Goal: Information Seeking & Learning: Learn about a topic

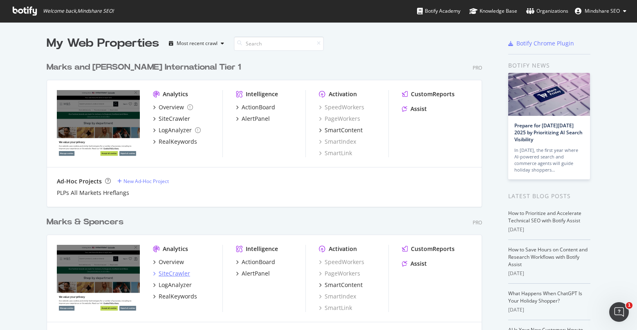
click at [180, 275] on div "SiteCrawler" at bounding box center [175, 273] width 32 height 8
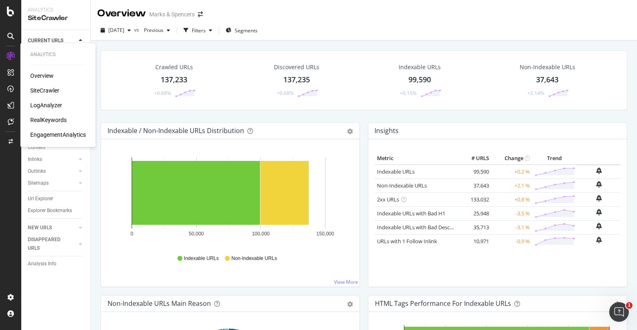
click at [42, 121] on div "RealKeywords" at bounding box center [48, 120] width 36 height 8
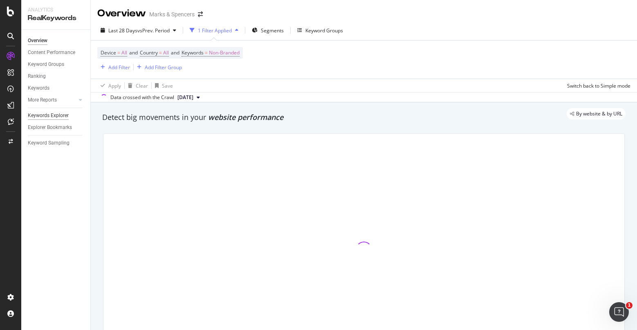
click at [43, 114] on div "Keywords Explorer" at bounding box center [48, 115] width 41 height 9
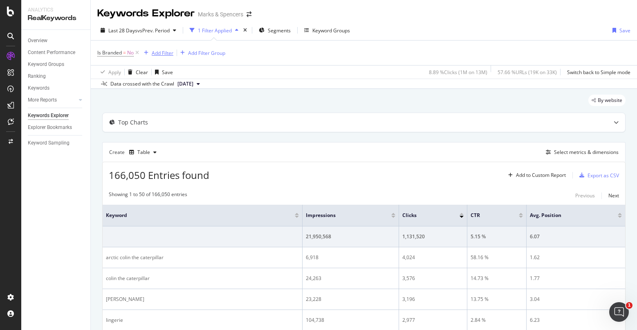
click at [165, 54] on div "Add Filter" at bounding box center [163, 53] width 22 height 7
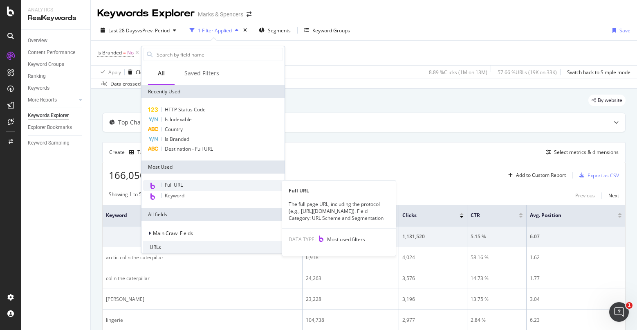
click at [174, 182] on span "Full URL" at bounding box center [174, 184] width 18 height 7
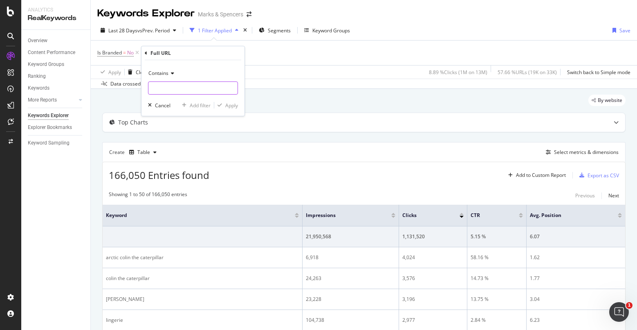
click at [186, 91] on input "text" at bounding box center [193, 87] width 89 height 13
type input "/content"
click at [235, 105] on div "Apply" at bounding box center [231, 105] width 13 height 7
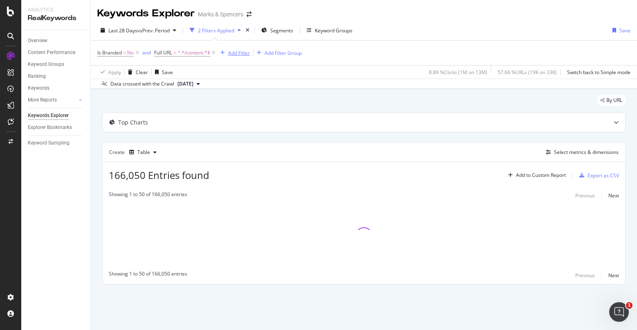
click at [242, 53] on div "Add Filter" at bounding box center [239, 53] width 22 height 7
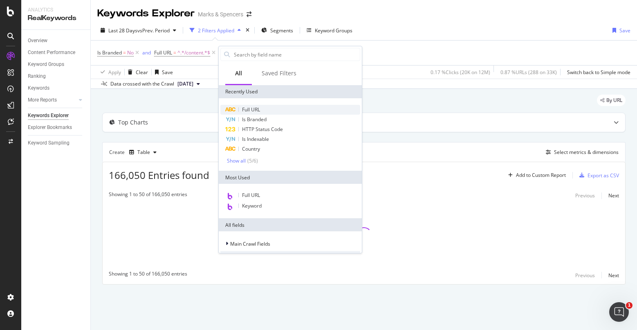
click at [255, 111] on span "Full URL" at bounding box center [251, 109] width 18 height 7
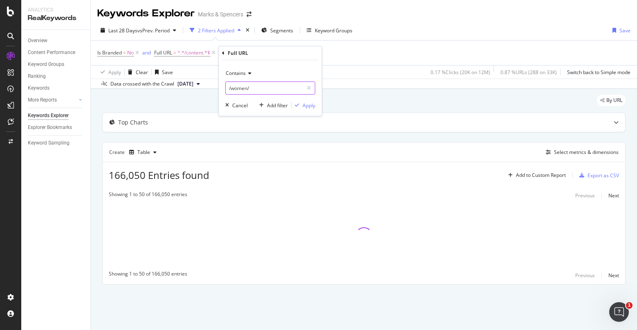
click at [239, 87] on input "/women/" at bounding box center [264, 87] width 77 height 13
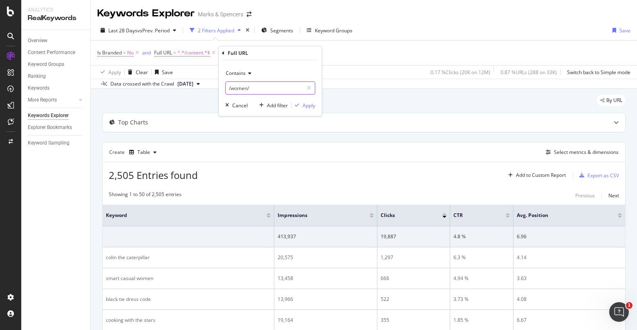
click at [258, 88] on input "/women/" at bounding box center [264, 87] width 77 height 13
drag, startPoint x: 233, startPoint y: 88, endPoint x: 266, endPoint y: 88, distance: 33.1
click at [266, 88] on input "/women/" at bounding box center [264, 87] width 77 height 13
type input "/style-and-living"
click at [308, 106] on div "Apply" at bounding box center [309, 105] width 13 height 7
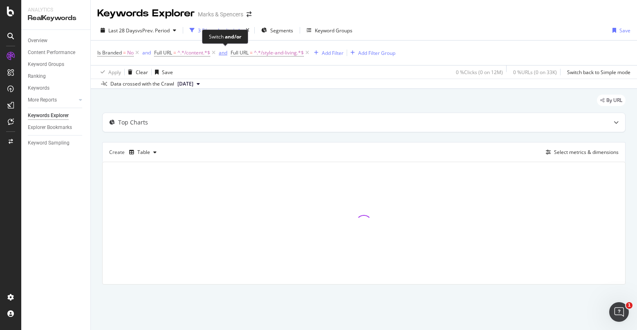
click at [225, 51] on div "and" at bounding box center [223, 52] width 9 height 7
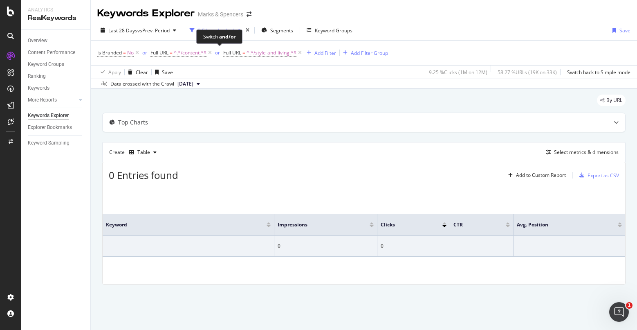
click at [218, 54] on div "or" at bounding box center [217, 52] width 5 height 7
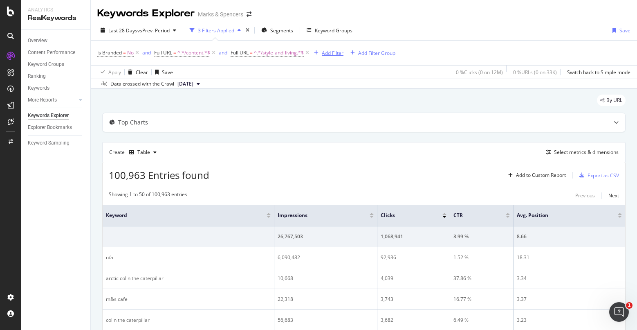
click at [337, 53] on div "Add Filter" at bounding box center [333, 53] width 22 height 7
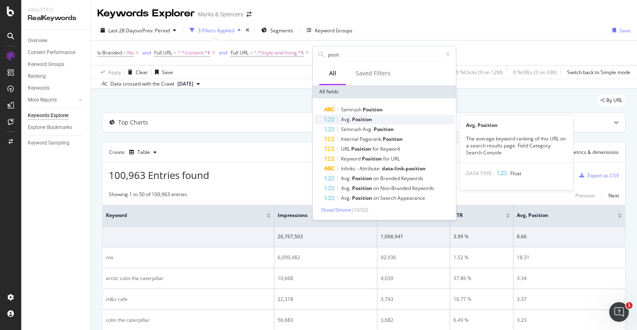
type input "posit"
click at [362, 119] on span "Position" at bounding box center [362, 119] width 20 height 7
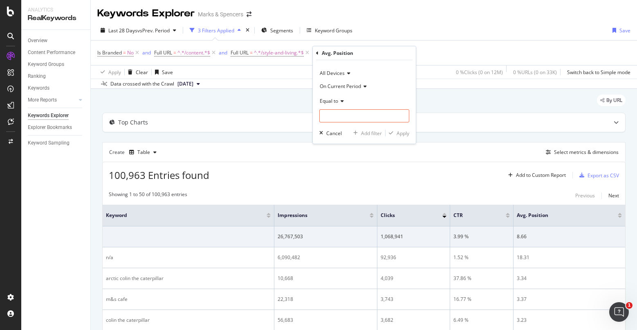
click at [339, 103] on icon at bounding box center [341, 101] width 6 height 5
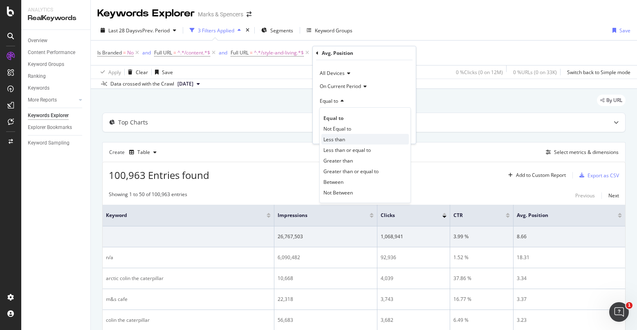
click at [344, 139] on span "Less than" at bounding box center [335, 139] width 22 height 7
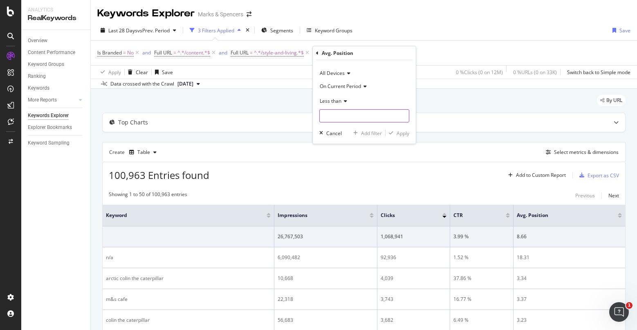
click at [351, 116] on input "number" at bounding box center [365, 115] width 90 height 13
type input "11"
click at [401, 133] on div "Apply" at bounding box center [403, 133] width 13 height 7
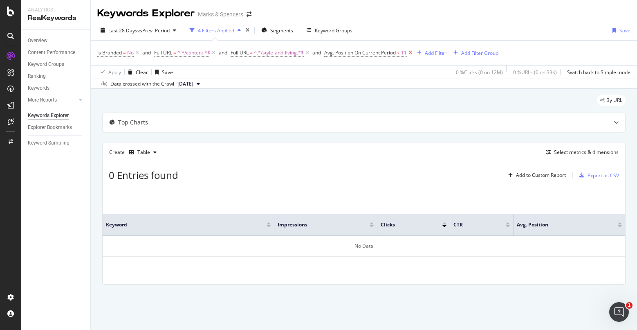
click at [414, 52] on icon at bounding box center [410, 53] width 7 height 8
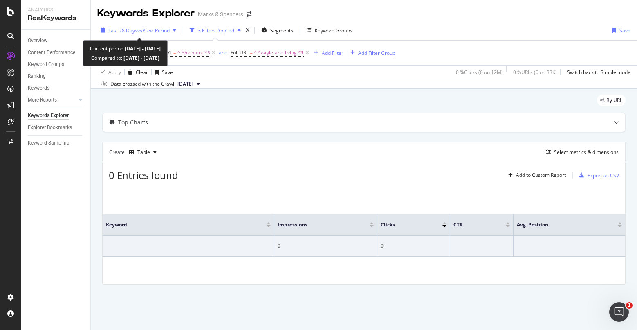
click at [168, 30] on span "vs Prev. Period" at bounding box center [153, 30] width 32 height 7
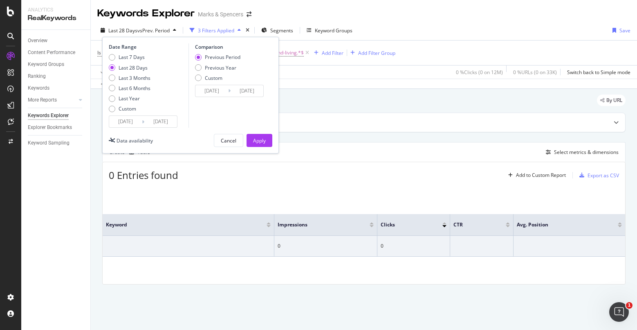
click at [151, 124] on input "[DATE]" at bounding box center [160, 121] width 33 height 11
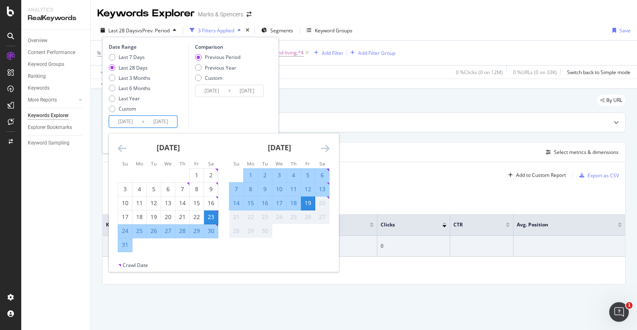
click at [124, 149] on icon "Move backward to switch to the previous month." at bounding box center [122, 148] width 9 height 10
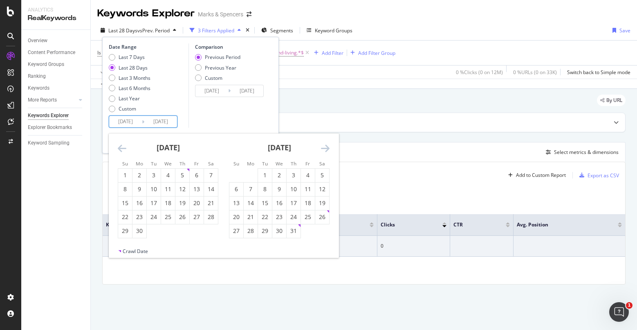
click at [124, 149] on icon "Move backward to switch to the previous month." at bounding box center [122, 148] width 9 height 10
click at [328, 146] on icon "Move forward to switch to the next month." at bounding box center [325, 148] width 9 height 10
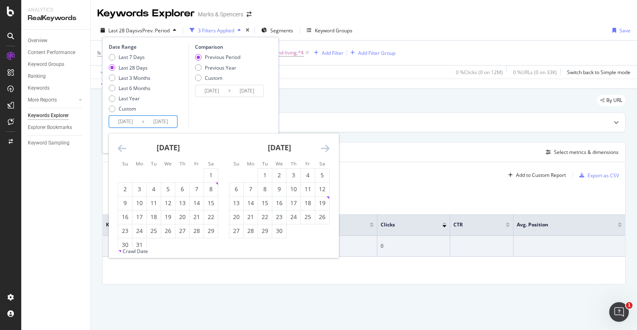
click at [124, 146] on icon "Move backward to switch to the previous month." at bounding box center [122, 148] width 9 height 10
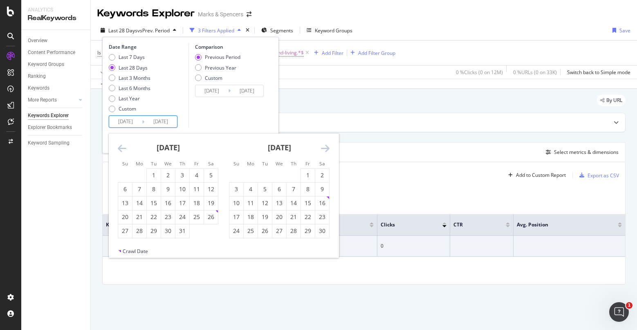
click at [124, 146] on icon "Move backward to switch to the previous month." at bounding box center [122, 148] width 9 height 10
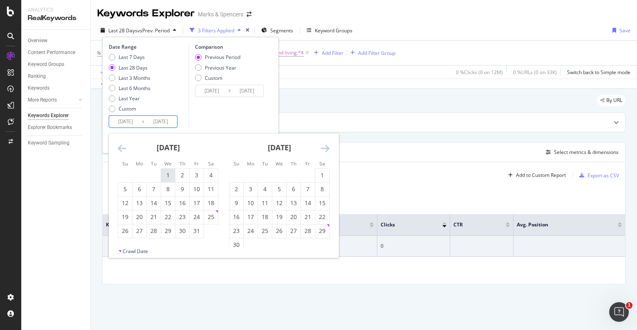
click at [168, 174] on div "1" at bounding box center [168, 175] width 14 height 8
type input "[DATE]"
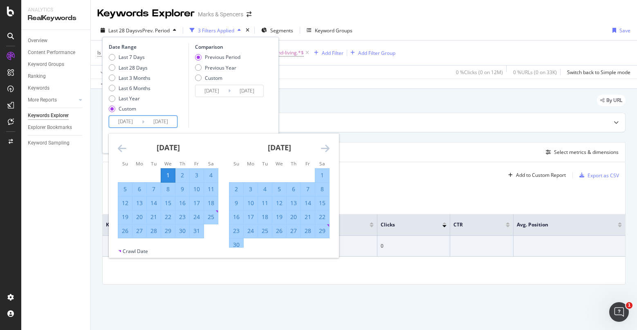
click at [198, 233] on div "31" at bounding box center [197, 231] width 14 height 8
type input "[DATE]"
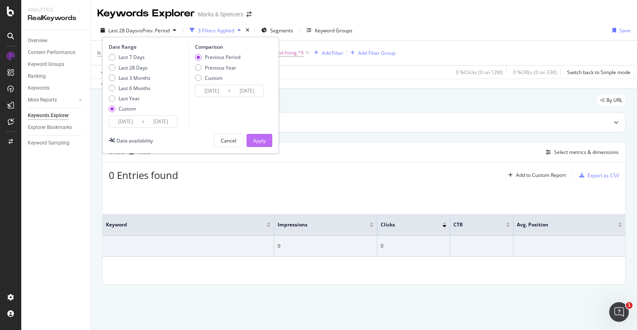
click at [264, 142] on div "Apply" at bounding box center [259, 140] width 13 height 7
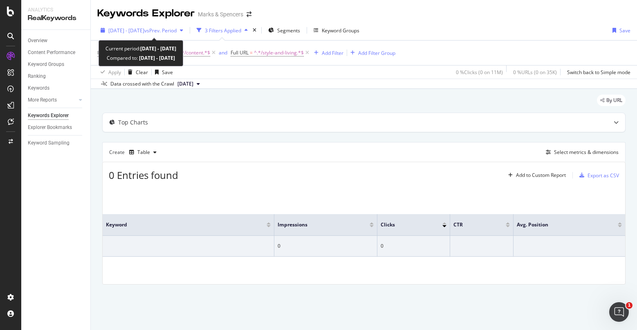
click at [177, 33] on span "vs Prev. Period" at bounding box center [160, 30] width 32 height 7
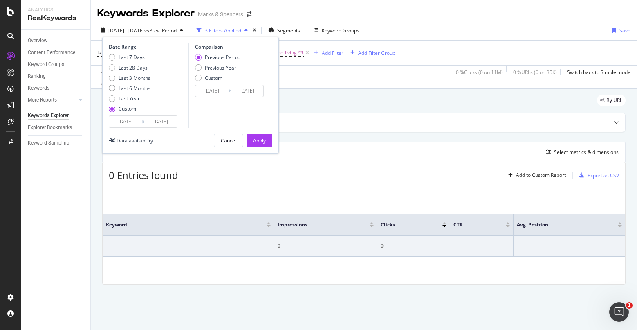
click at [223, 92] on input "[DATE]" at bounding box center [212, 90] width 33 height 11
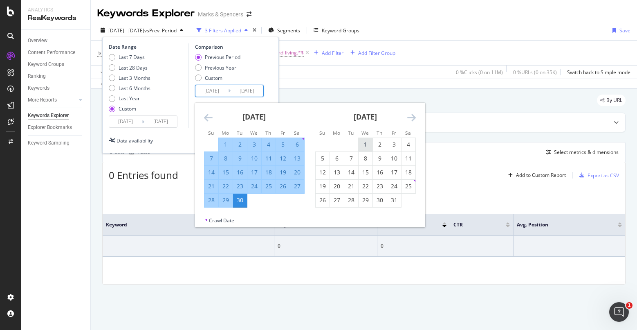
click at [361, 144] on div "1" at bounding box center [366, 144] width 14 height 8
type input "[DATE]"
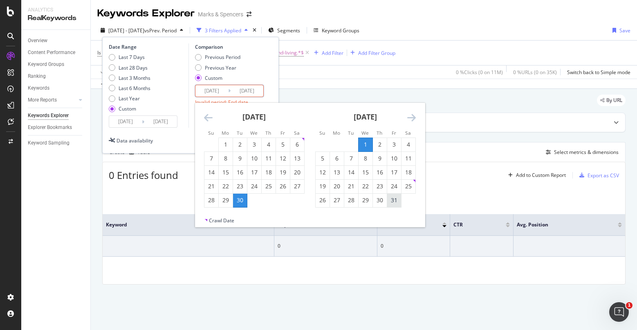
click at [396, 204] on div "31" at bounding box center [394, 201] width 14 height 14
type input "[DATE]"
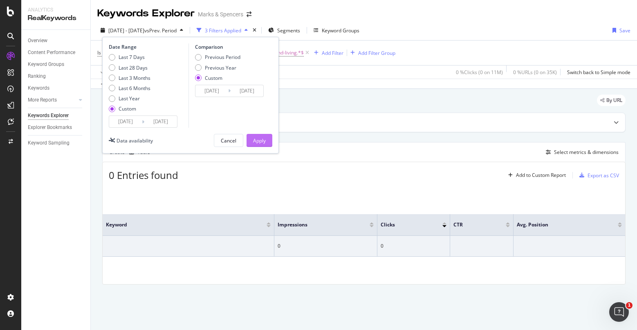
click at [258, 139] on div "Apply" at bounding box center [259, 140] width 13 height 7
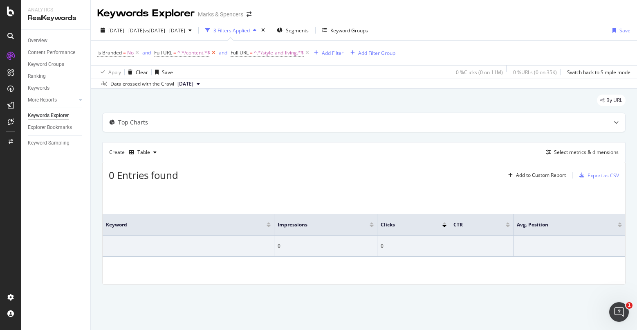
click at [216, 53] on icon at bounding box center [213, 53] width 7 height 8
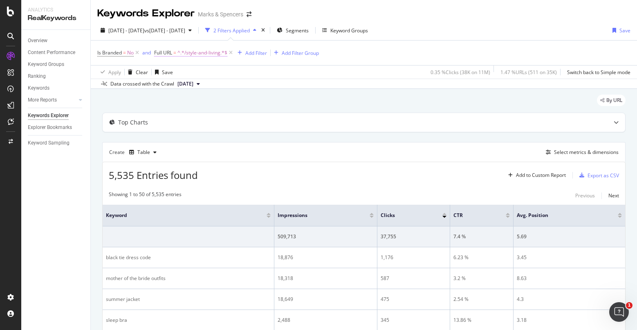
click at [196, 54] on span "^.*/style-and-living.*$" at bounding box center [203, 52] width 50 height 11
drag, startPoint x: 207, startPoint y: 87, endPoint x: 168, endPoint y: 87, distance: 39.3
click at [170, 87] on input "/style-and-living" at bounding box center [200, 86] width 77 height 13
drag, startPoint x: 168, startPoint y: 87, endPoint x: 220, endPoint y: 89, distance: 52.0
click at [220, 89] on input "/style-and-living" at bounding box center [200, 86] width 77 height 13
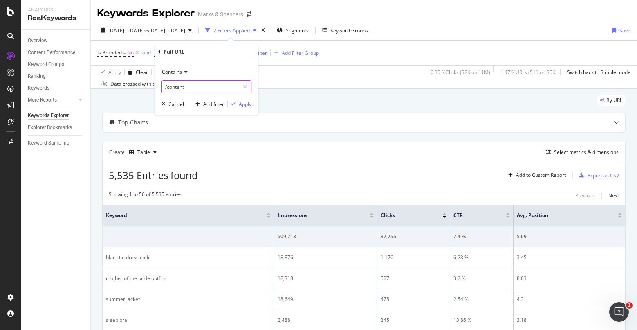
type input "/content"
drag, startPoint x: 256, startPoint y: 104, endPoint x: 250, endPoint y: 105, distance: 6.2
click at [255, 104] on div "Contains /content Cancel Add filter Apply" at bounding box center [206, 87] width 103 height 56
click at [250, 104] on div "Apply" at bounding box center [245, 104] width 13 height 7
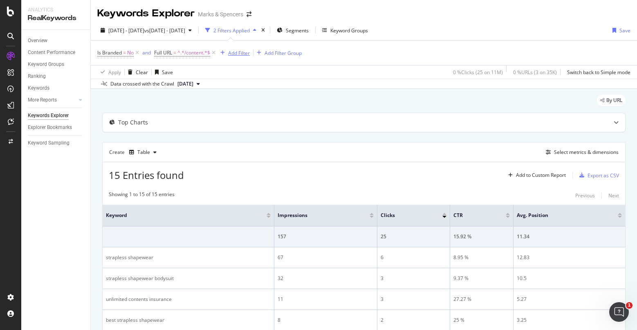
click at [243, 57] on button "Add Filter" at bounding box center [233, 53] width 33 height 10
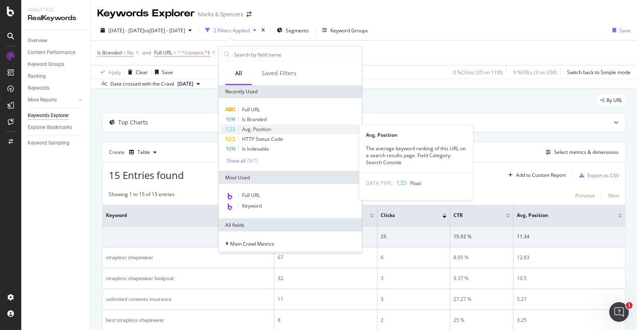
click at [263, 130] on span "Avg. Position" at bounding box center [256, 129] width 29 height 7
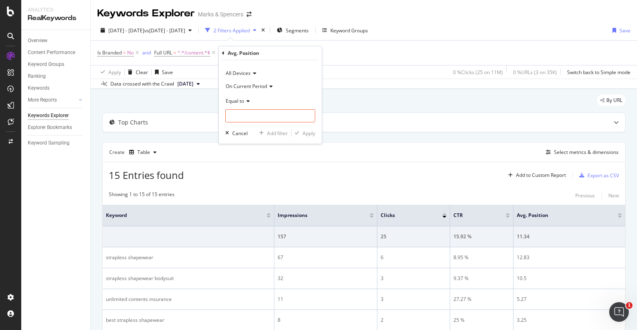
click at [248, 102] on icon at bounding box center [247, 101] width 6 height 5
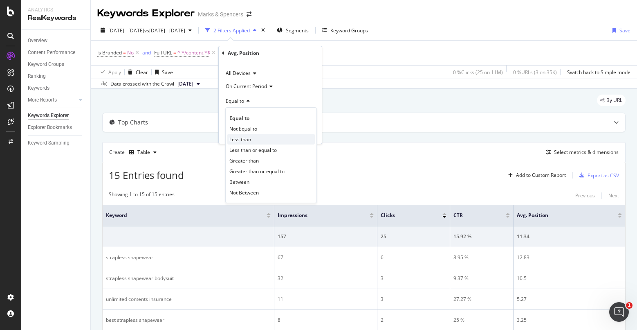
click at [248, 139] on span "Less than" at bounding box center [241, 139] width 22 height 7
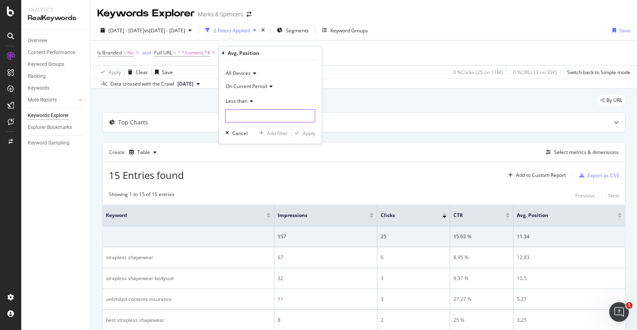
click at [266, 122] on input "number" at bounding box center [270, 115] width 90 height 13
type input "11"
click at [308, 135] on div "Apply" at bounding box center [309, 133] width 13 height 7
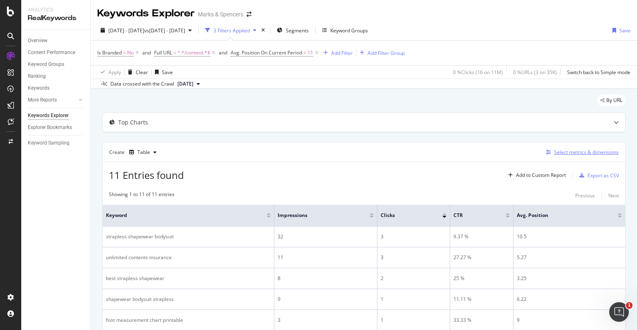
click at [571, 149] on div "Select metrics & dimensions" at bounding box center [586, 152] width 65 height 7
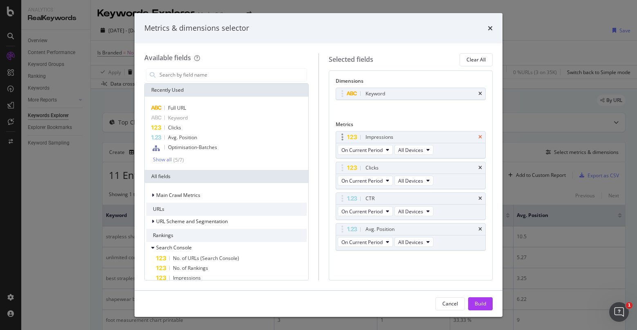
click at [479, 137] on icon "times" at bounding box center [481, 137] width 4 height 5
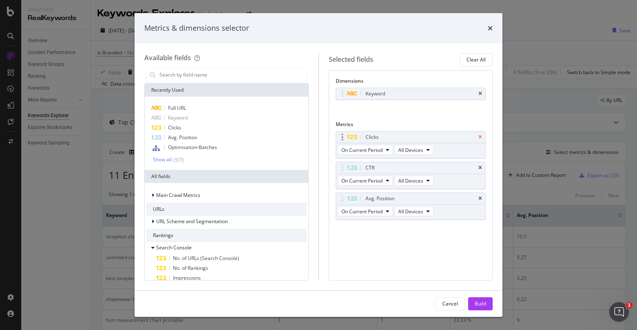
click at [482, 136] on icon "times" at bounding box center [481, 137] width 4 height 5
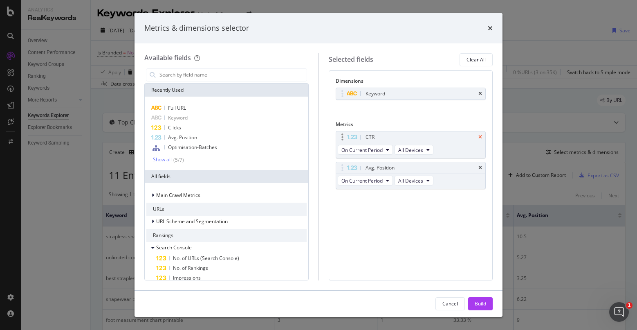
click at [481, 137] on icon "times" at bounding box center [481, 137] width 4 height 5
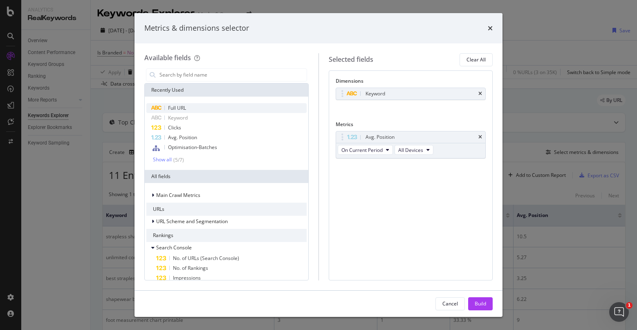
click at [185, 106] on span "Full URL" at bounding box center [177, 107] width 18 height 7
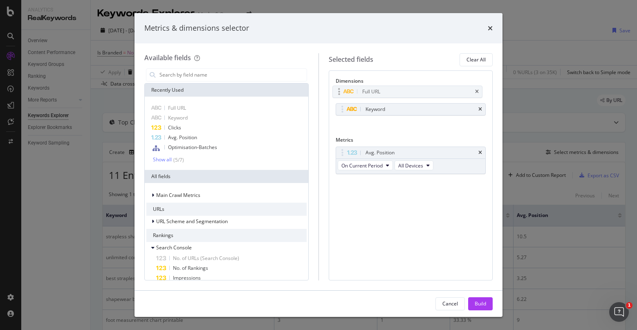
drag, startPoint x: 380, startPoint y: 110, endPoint x: 380, endPoint y: 95, distance: 14.8
click at [376, 92] on body "Analytics RealKeywords Overview Content Performance Keyword Groups Ranking Keyw…" at bounding box center [318, 165] width 637 height 330
click at [480, 305] on div "Build" at bounding box center [480, 303] width 11 height 7
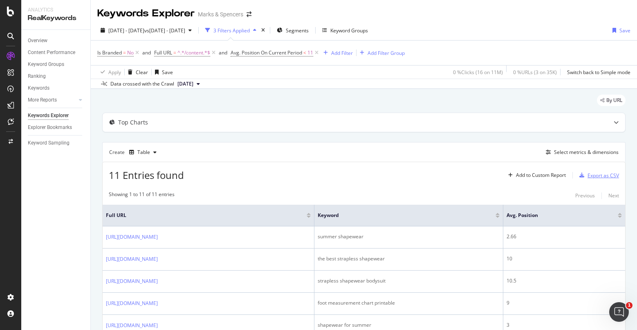
click at [599, 175] on div "Export as CSV" at bounding box center [604, 175] width 32 height 7
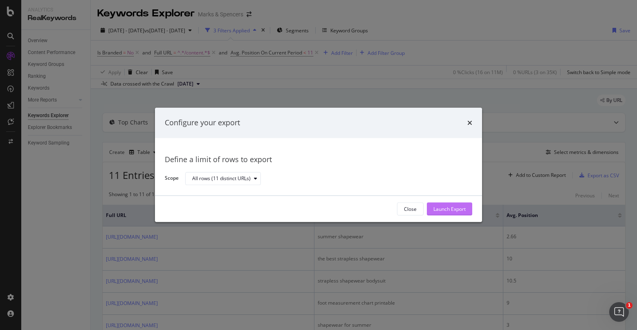
click at [459, 209] on div "Launch Export" at bounding box center [450, 208] width 32 height 7
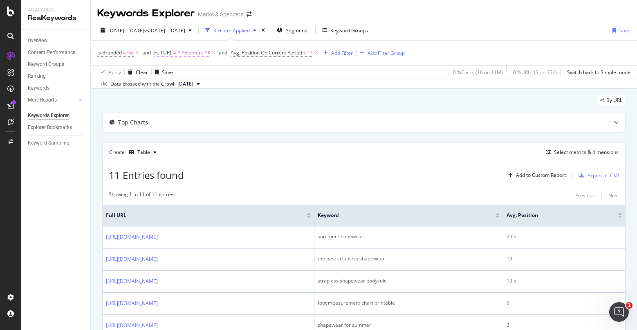
click at [191, 51] on span "^.*/content.*$" at bounding box center [194, 52] width 33 height 11
drag, startPoint x: 167, startPoint y: 84, endPoint x: 206, endPoint y: 89, distance: 38.7
click at [206, 89] on input "/content" at bounding box center [200, 86] width 77 height 13
type input "/style-and-living"
click at [247, 105] on div "Apply" at bounding box center [245, 104] width 13 height 7
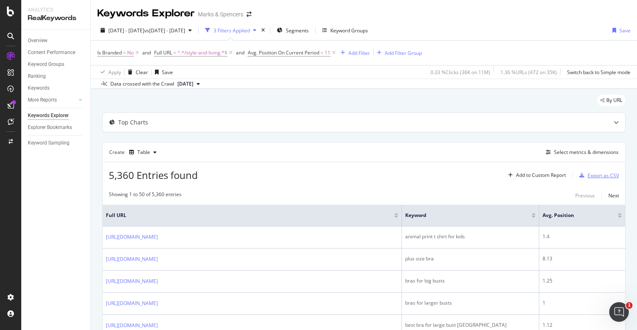
click at [590, 173] on div "Export as CSV" at bounding box center [604, 175] width 32 height 7
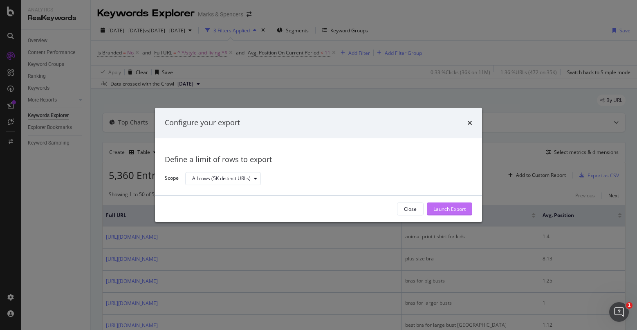
click at [448, 207] on div "Launch Export" at bounding box center [450, 208] width 32 height 7
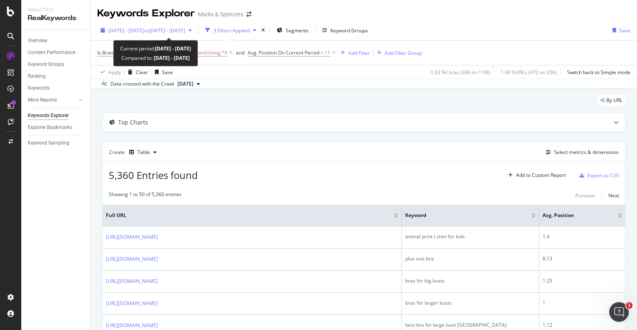
click at [144, 32] on span "[DATE] - [DATE]" at bounding box center [126, 30] width 36 height 7
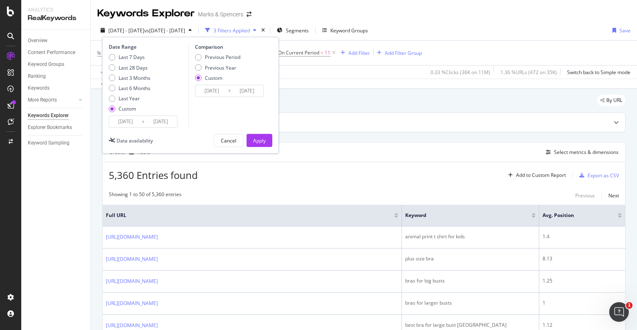
click at [127, 121] on input "[DATE]" at bounding box center [125, 121] width 33 height 11
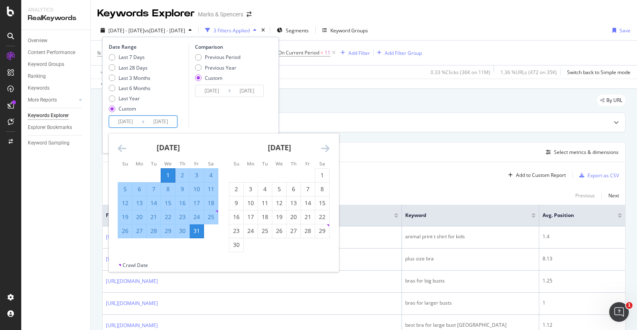
click at [124, 145] on icon "Move backward to switch to the previous month." at bounding box center [122, 148] width 9 height 10
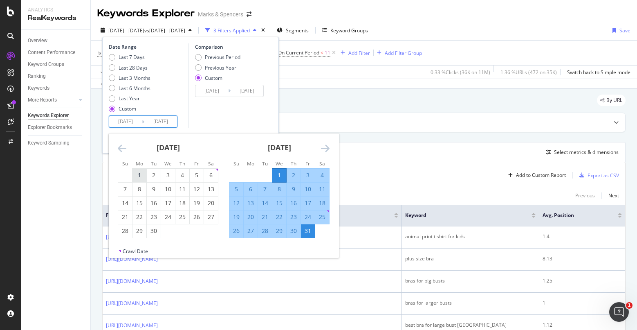
click at [137, 172] on div "1" at bounding box center [140, 175] width 14 height 8
type input "[DATE]"
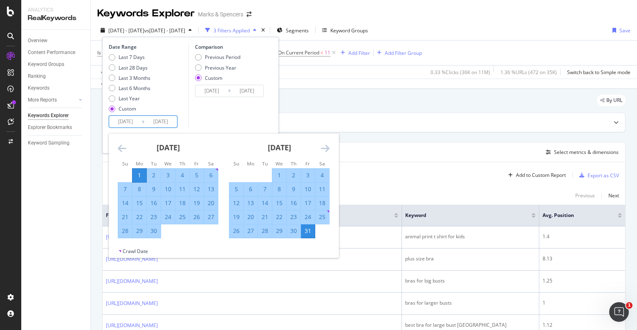
click at [157, 233] on div "30" at bounding box center [154, 231] width 14 height 8
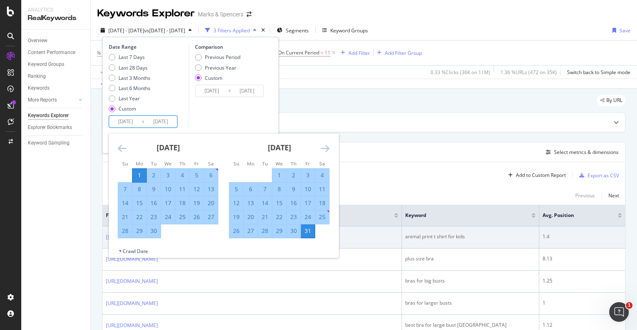
type input "[DATE]"
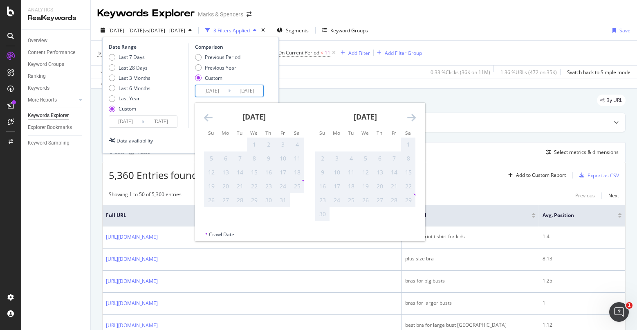
click at [217, 92] on input "[DATE]" at bounding box center [212, 90] width 33 height 11
drag, startPoint x: 258, startPoint y: 58, endPoint x: 252, endPoint y: 74, distance: 17.7
click at [258, 58] on div "Previous Period Previous Year Custom" at bounding box center [230, 69] width 71 height 31
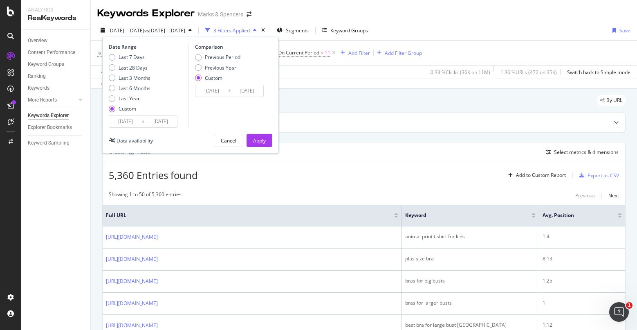
click at [220, 95] on input "[DATE]" at bounding box center [212, 90] width 33 height 11
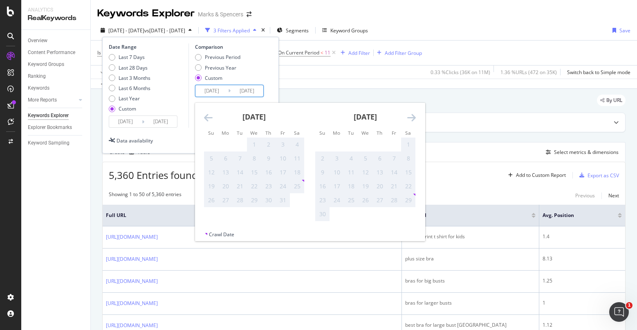
click at [212, 118] on div "[DATE]" at bounding box center [254, 120] width 101 height 35
click at [212, 118] on icon "Move backward to switch to the previous month." at bounding box center [208, 118] width 9 height 10
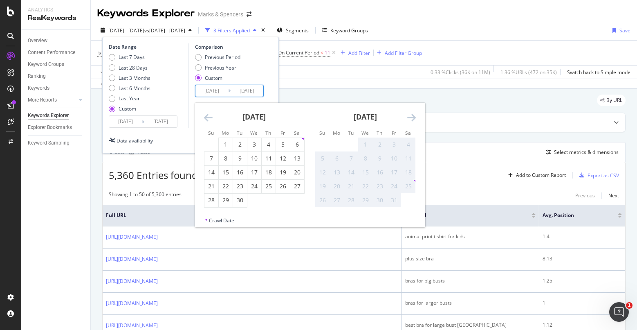
click at [212, 118] on icon "Move backward to switch to the previous month." at bounding box center [208, 118] width 9 height 10
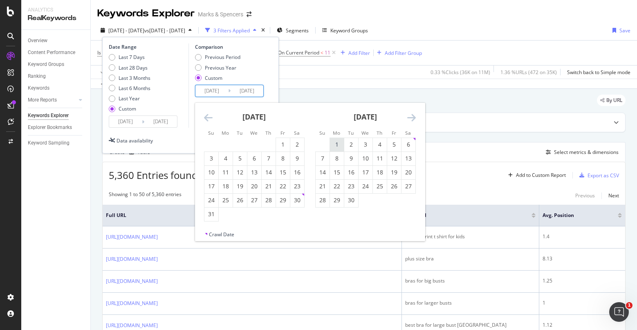
click at [339, 141] on div "1" at bounding box center [337, 144] width 14 height 8
type input "[DATE]"
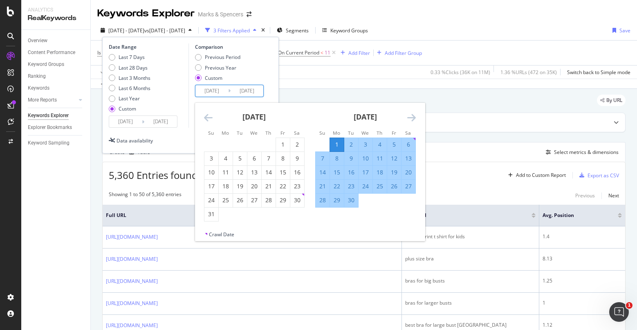
click at [352, 201] on div "30" at bounding box center [351, 200] width 14 height 8
type input "[DATE]"
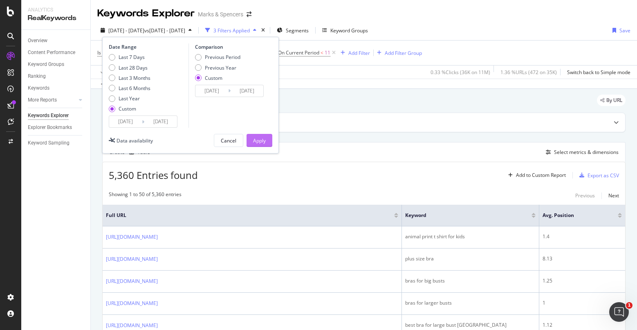
click at [255, 140] on div "Apply" at bounding box center [259, 140] width 13 height 7
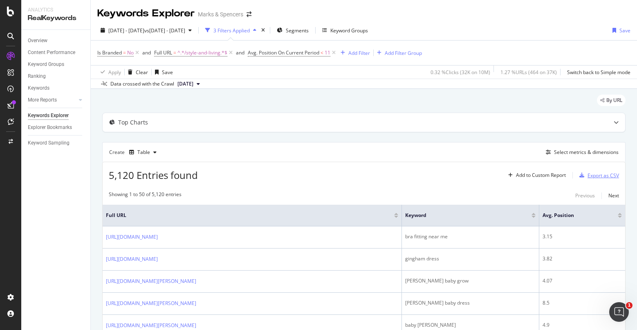
click at [588, 175] on div "Export as CSV" at bounding box center [604, 175] width 32 height 7
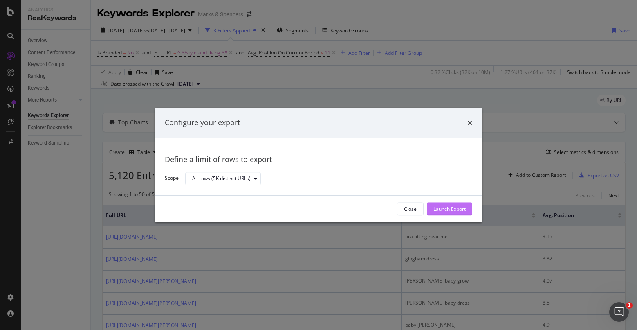
click at [458, 207] on div "Launch Export" at bounding box center [450, 208] width 32 height 7
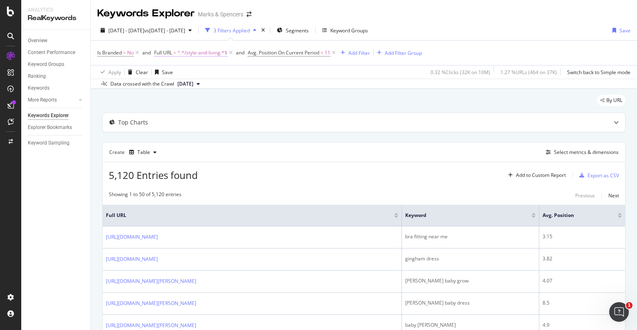
click at [200, 57] on span "^.*/style-and-living.*$" at bounding box center [203, 52] width 50 height 11
drag, startPoint x: 177, startPoint y: 88, endPoint x: 221, endPoint y: 92, distance: 44.0
click at [221, 92] on input "/style-and-living" at bounding box center [200, 86] width 77 height 13
type input "/content"
click at [245, 105] on div "Apply" at bounding box center [245, 104] width 13 height 7
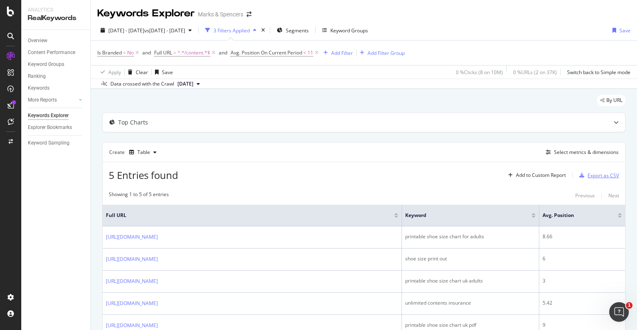
click at [596, 173] on div "Export as CSV" at bounding box center [604, 175] width 32 height 7
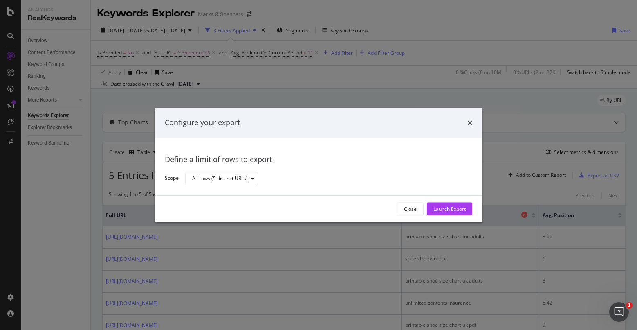
click at [465, 213] on div "Launch Export" at bounding box center [450, 209] width 32 height 12
